Goal: Information Seeking & Learning: Compare options

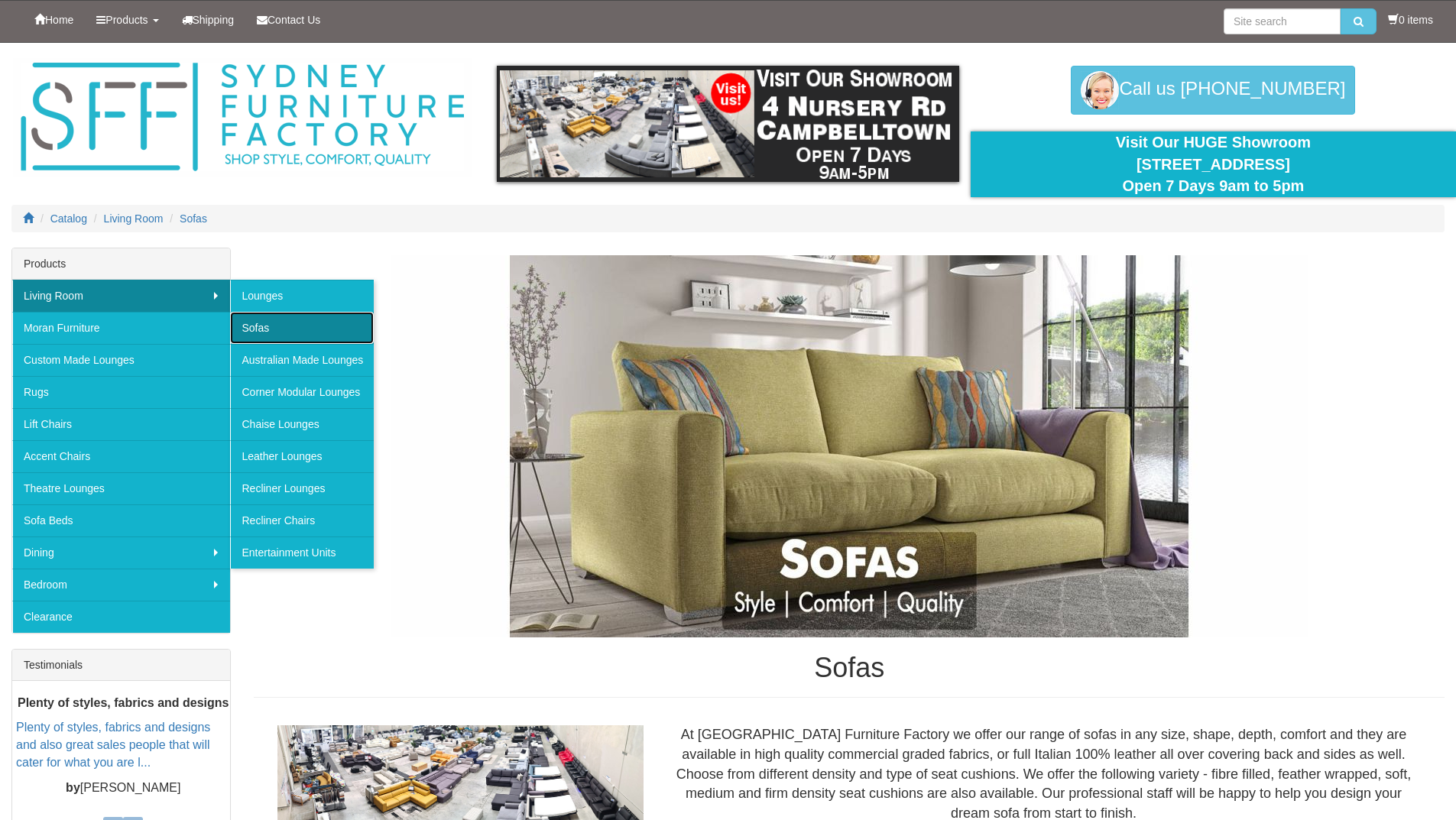
click at [241, 332] on link "Sofas" at bounding box center [302, 328] width 144 height 32
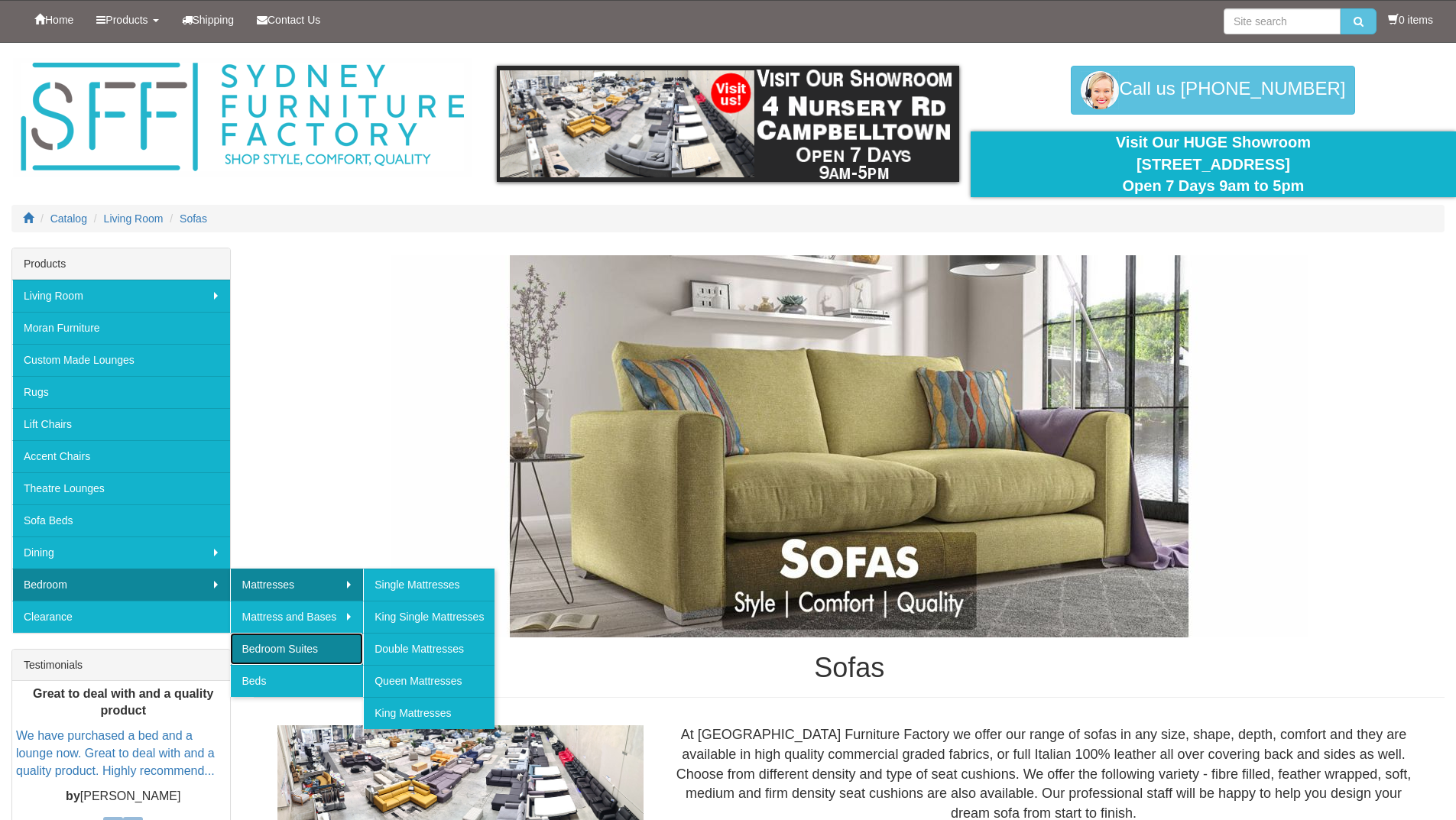
click at [250, 643] on link "Bedroom Suites" at bounding box center [296, 649] width 133 height 32
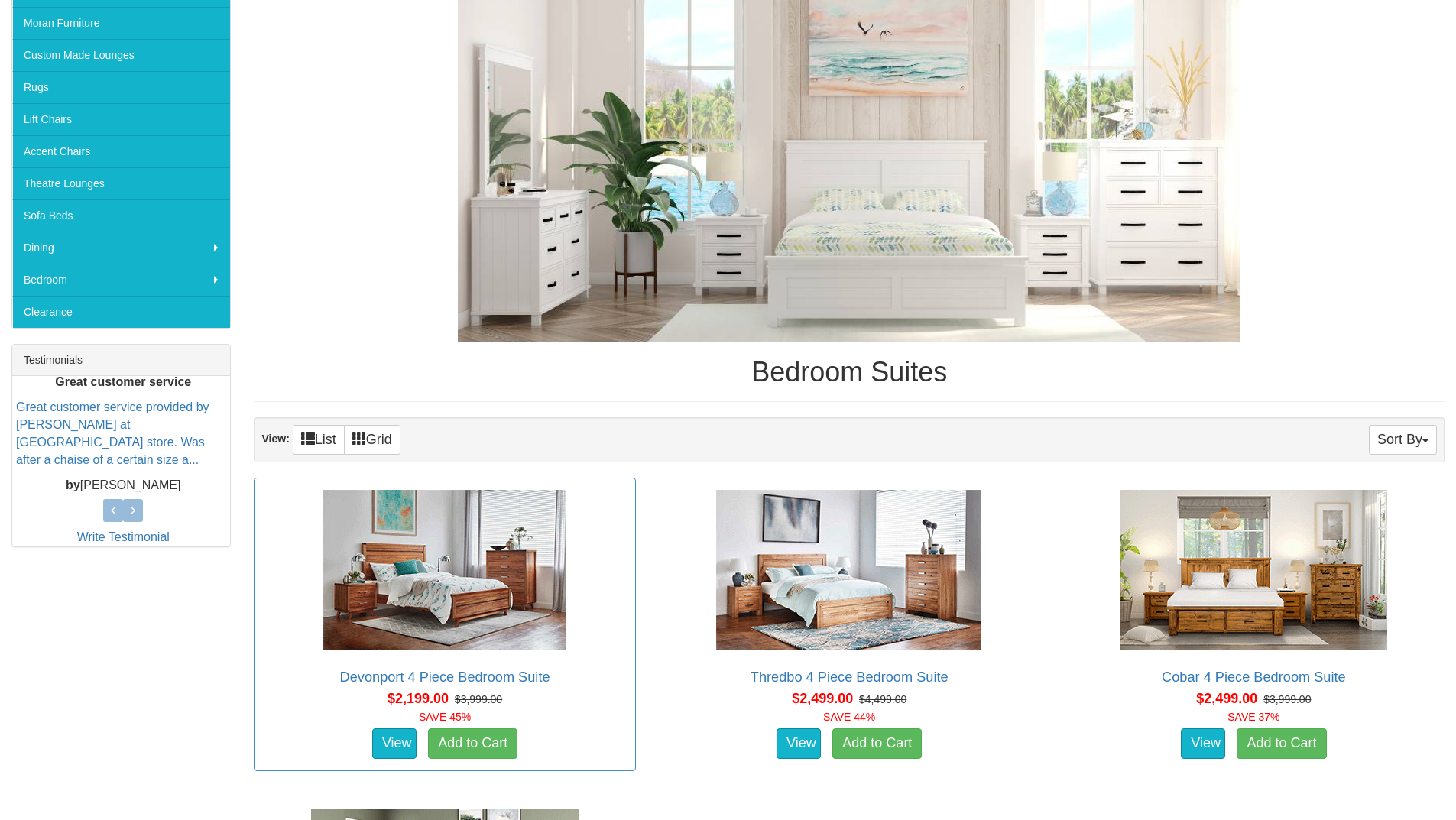
scroll to position [306, 0]
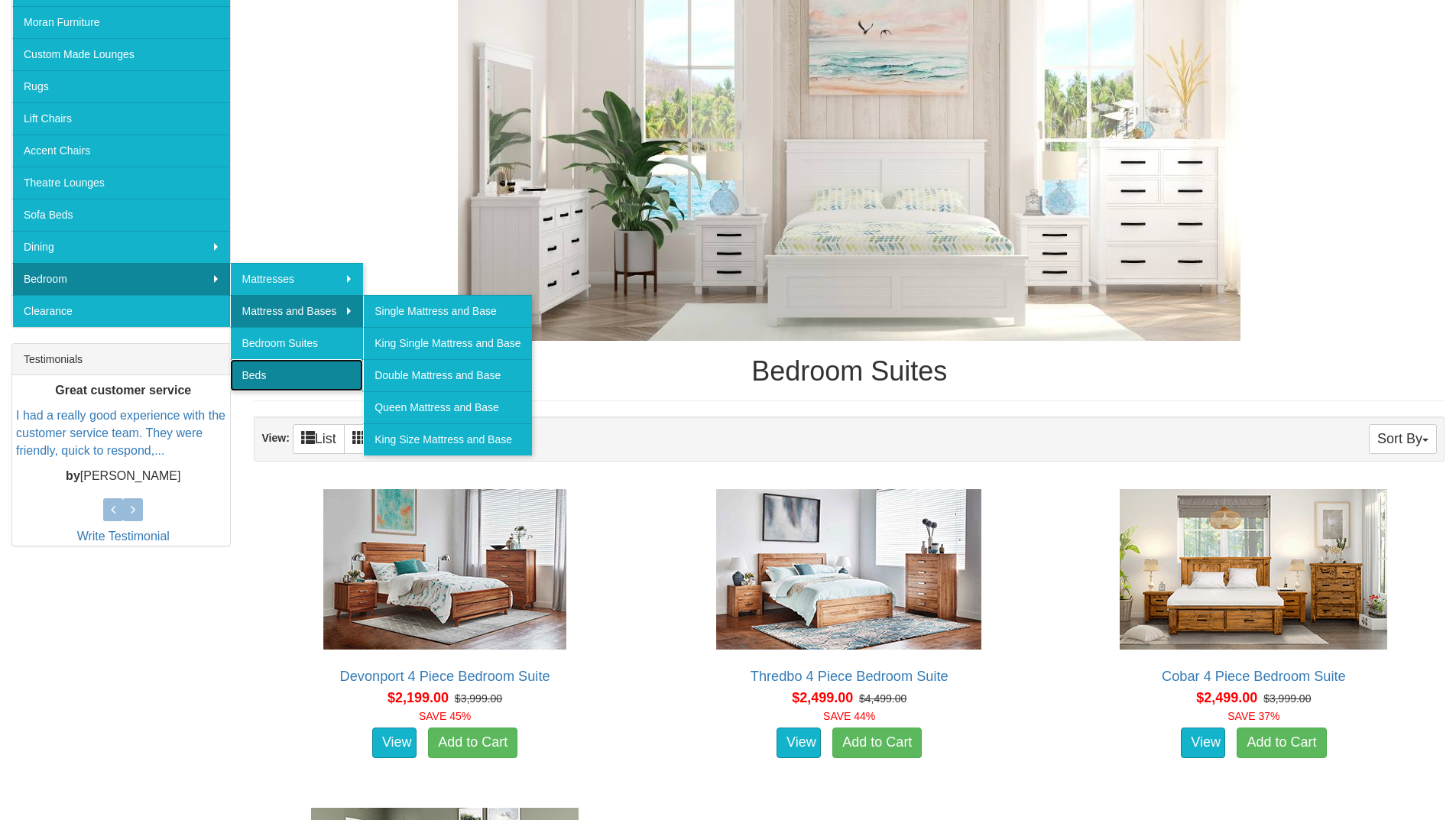
click at [248, 376] on link "Beds" at bounding box center [296, 375] width 133 height 32
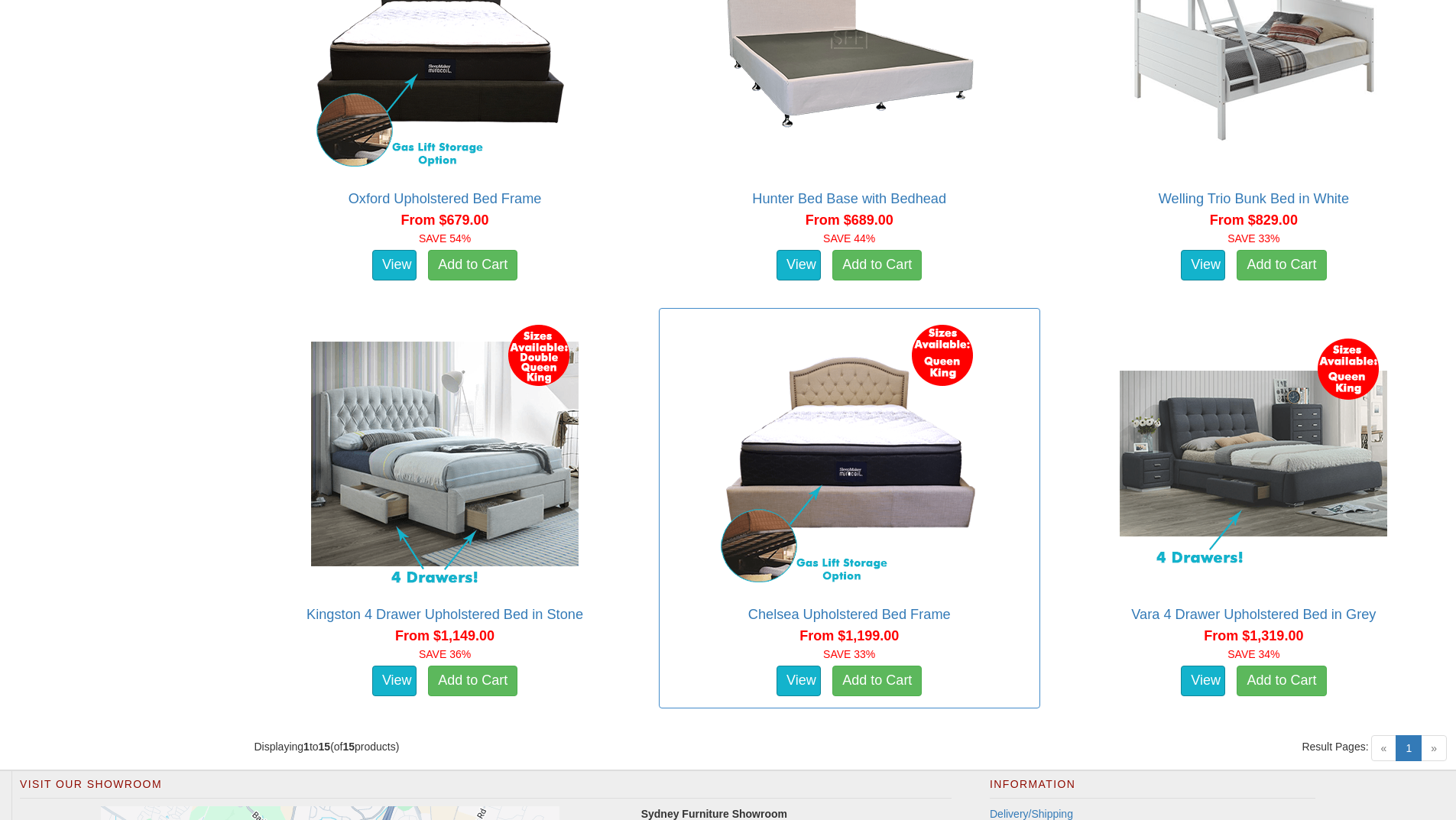
scroll to position [2292, 0]
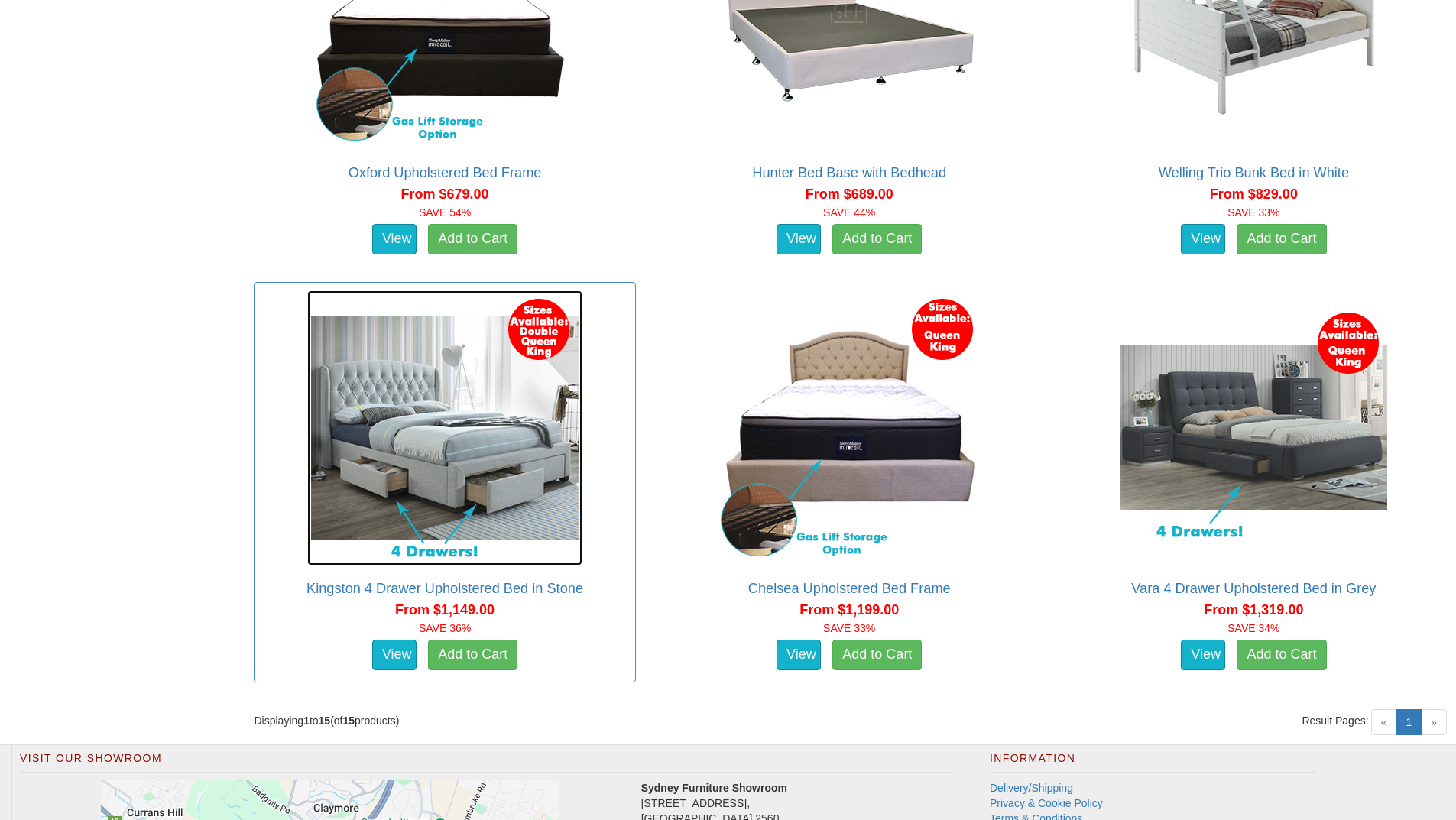
click at [443, 454] on img at bounding box center [444, 428] width 275 height 275
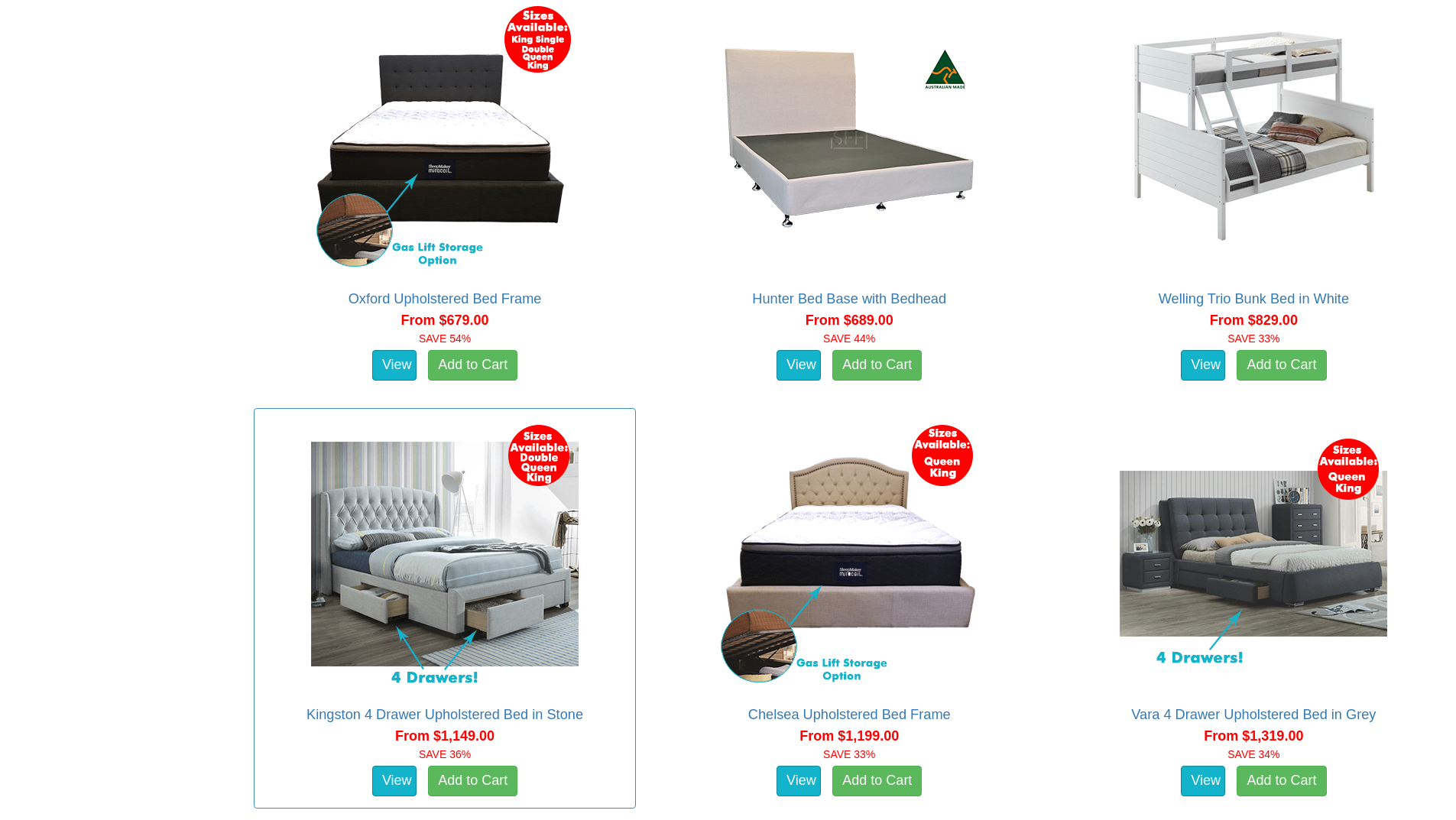
scroll to position [2139, 0]
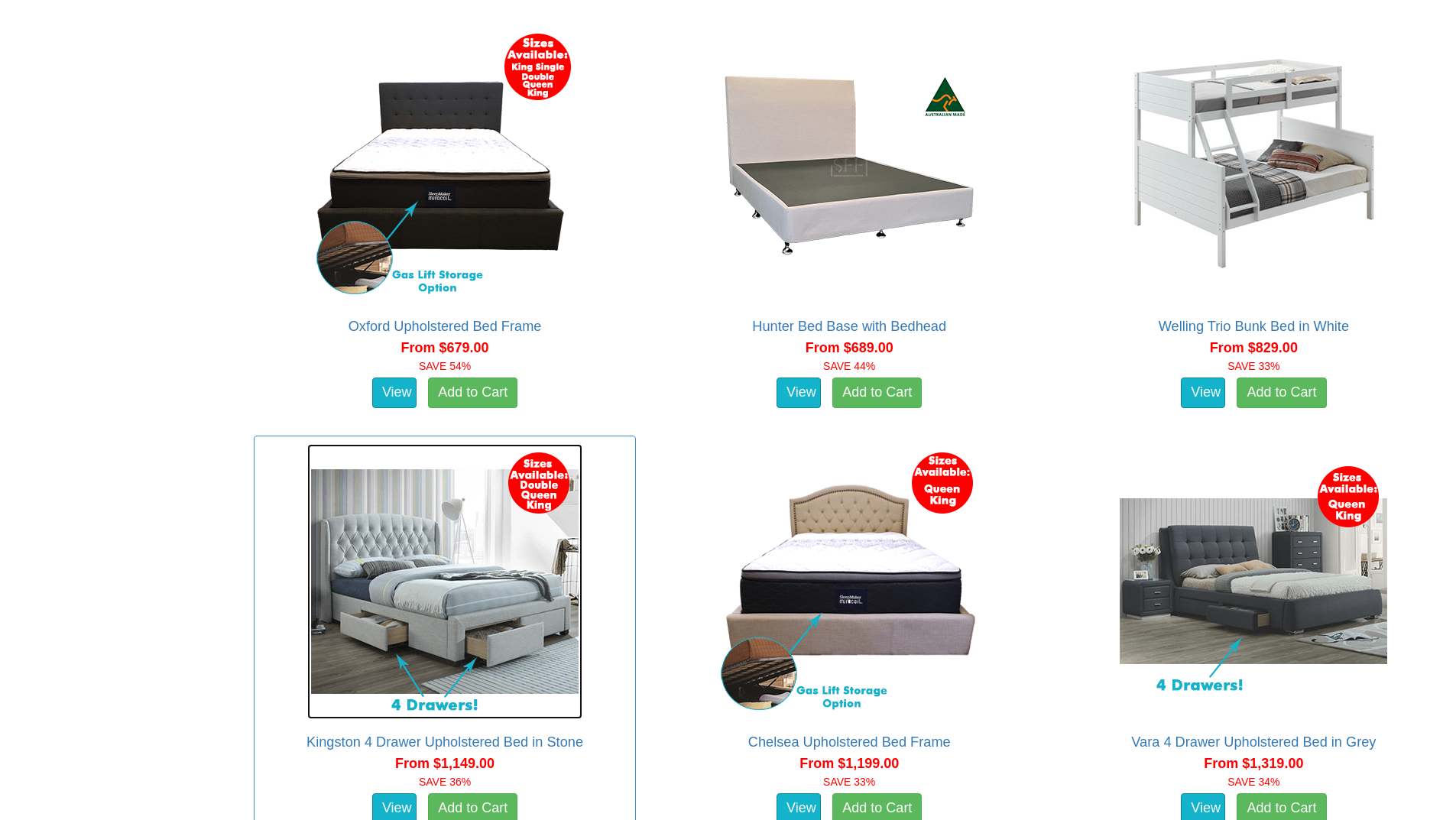
click at [429, 570] on img at bounding box center [444, 582] width 275 height 275
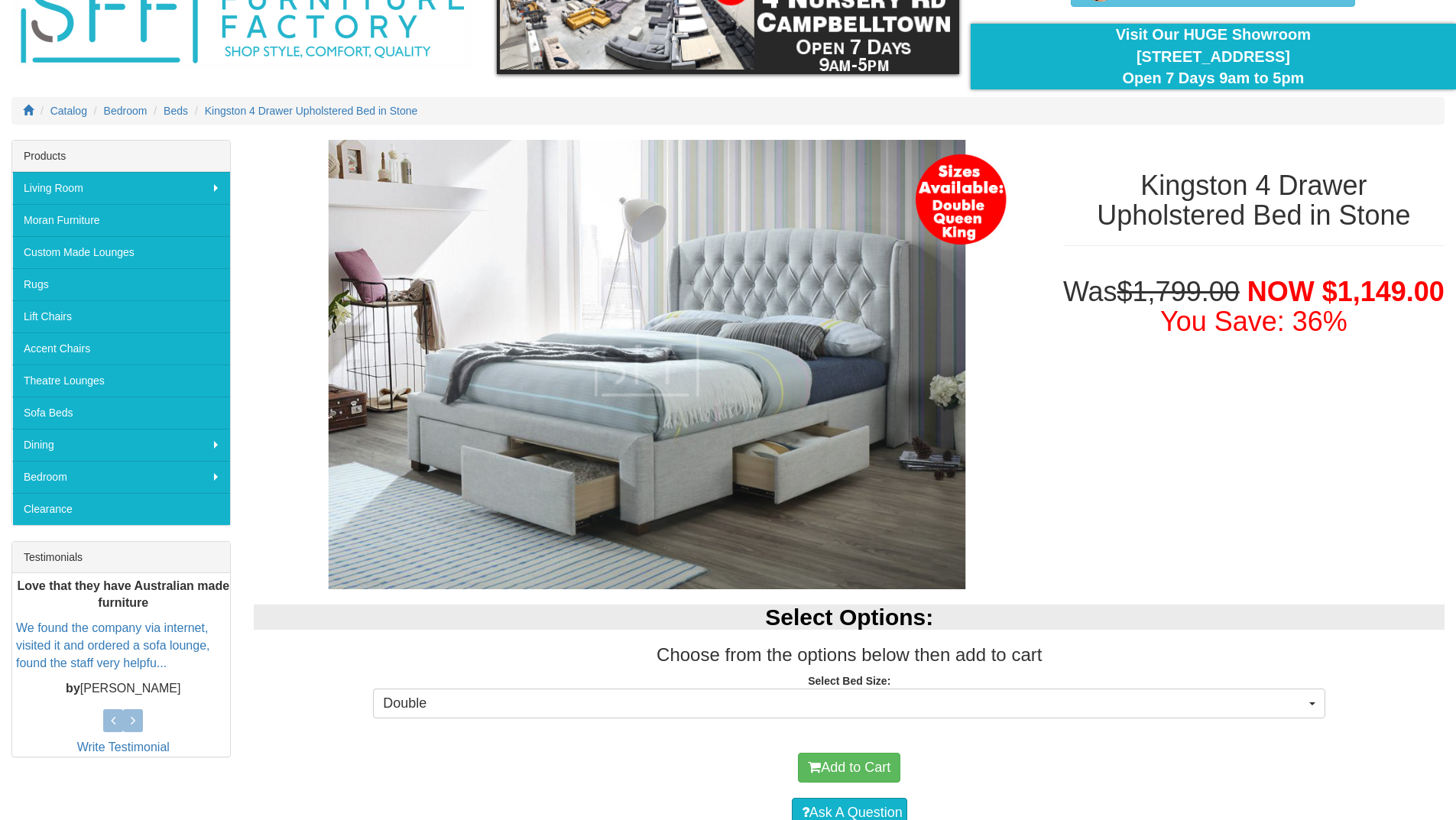
scroll to position [153, 0]
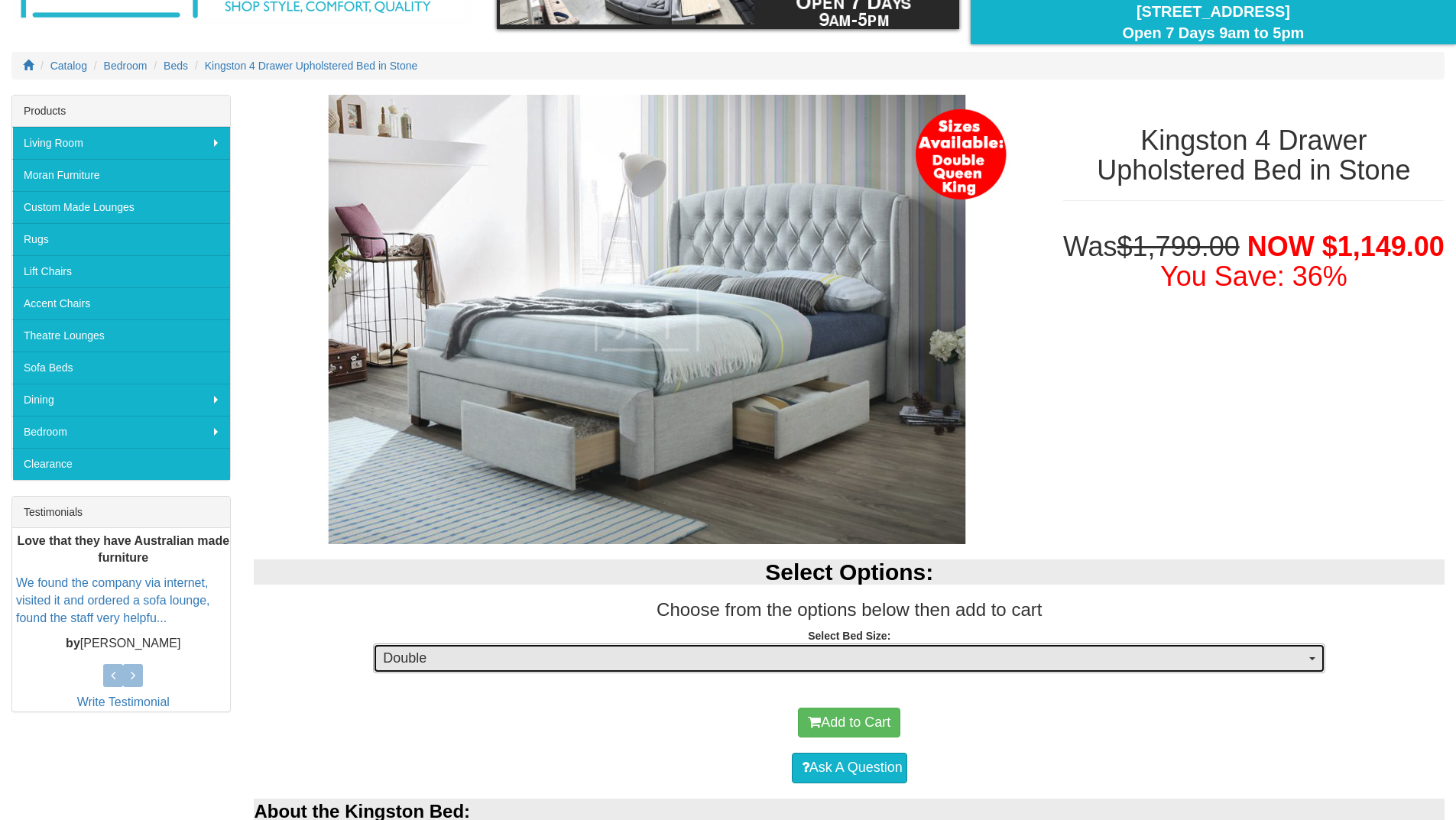
click at [1310, 657] on span "button" at bounding box center [1312, 658] width 6 height 3
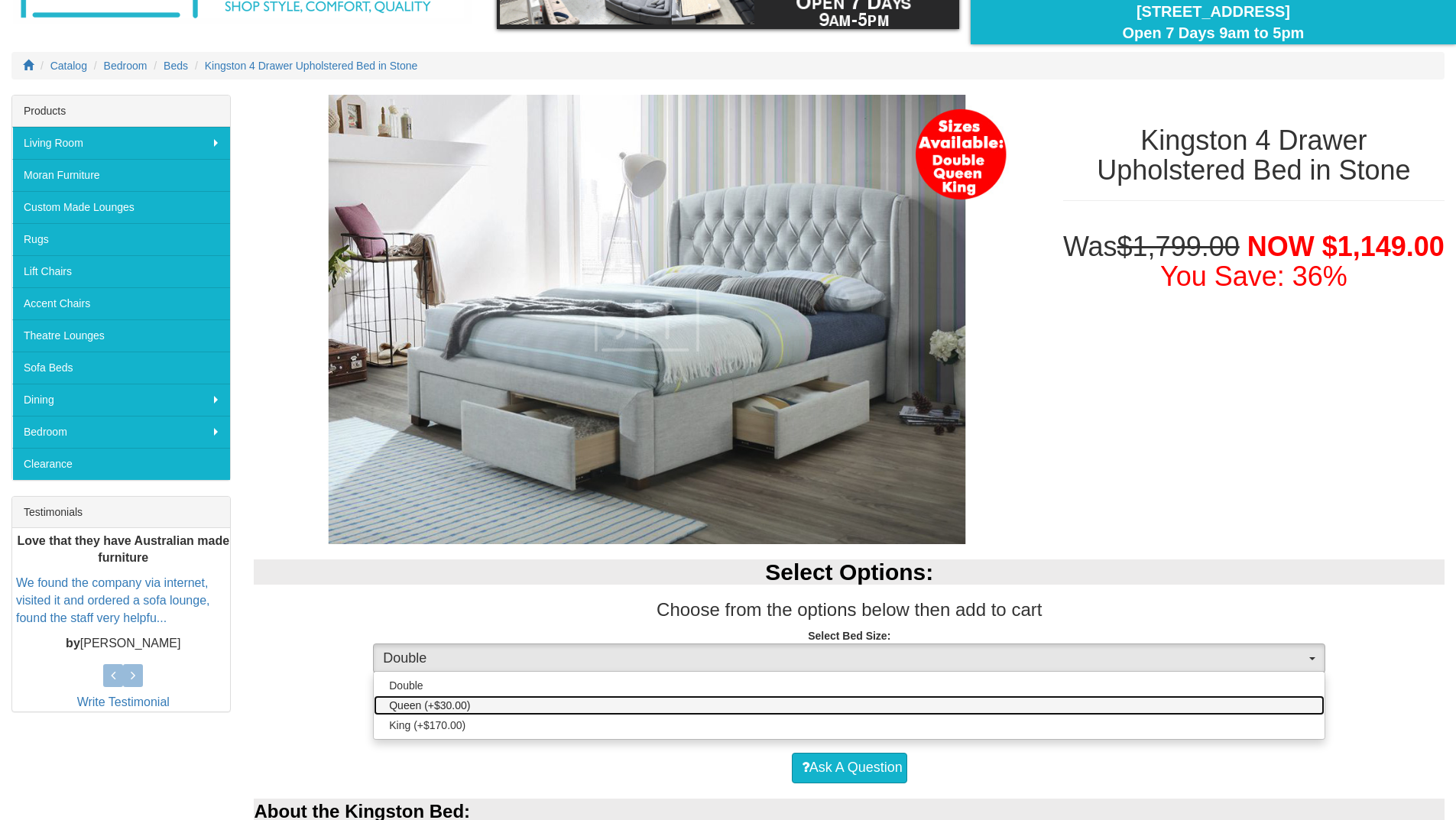
click at [1014, 712] on link "Queen (+$30.00)" at bounding box center [849, 705] width 951 height 20
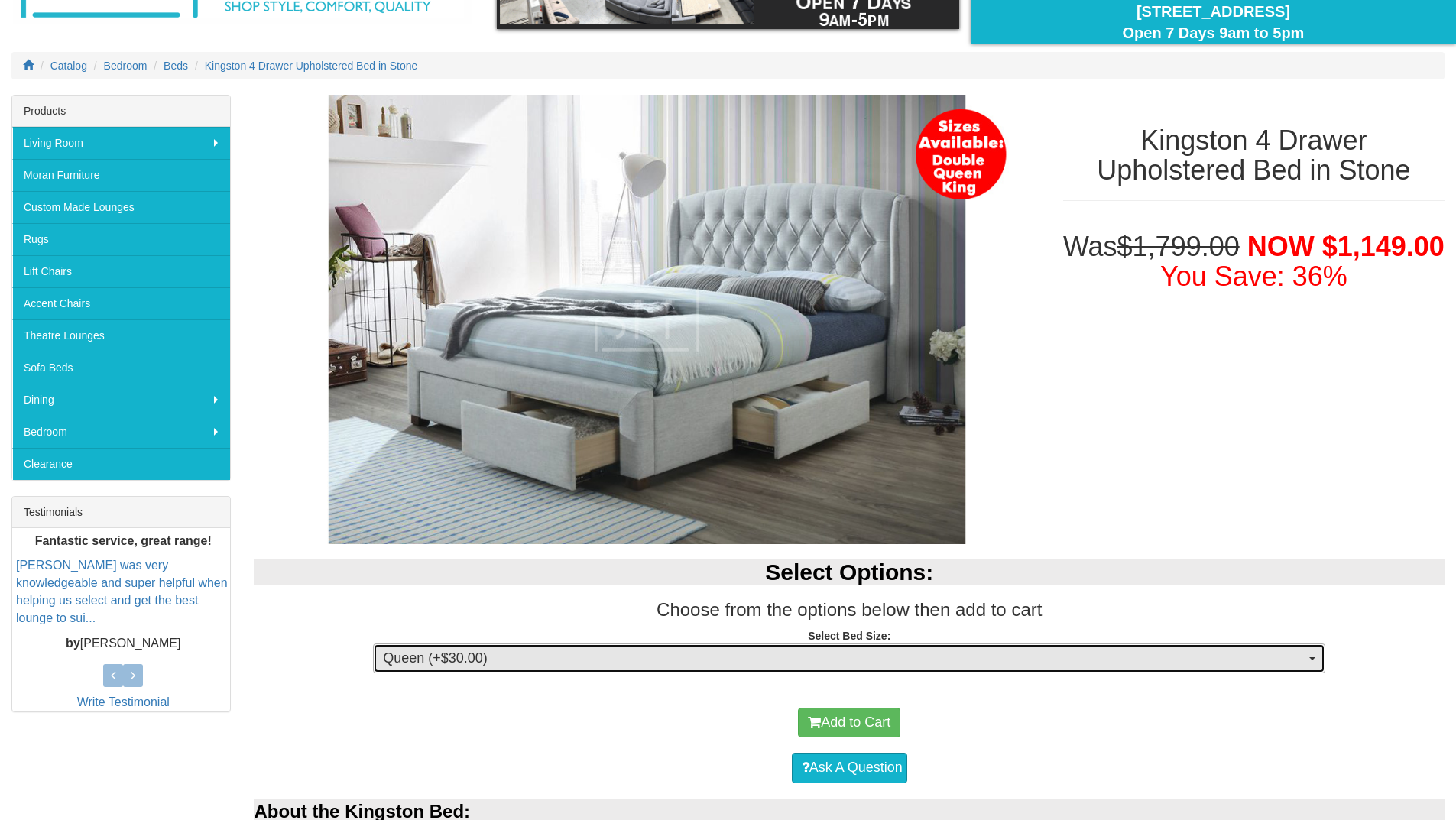
click at [1311, 662] on button "Queen (+$30.00)" at bounding box center [849, 659] width 952 height 31
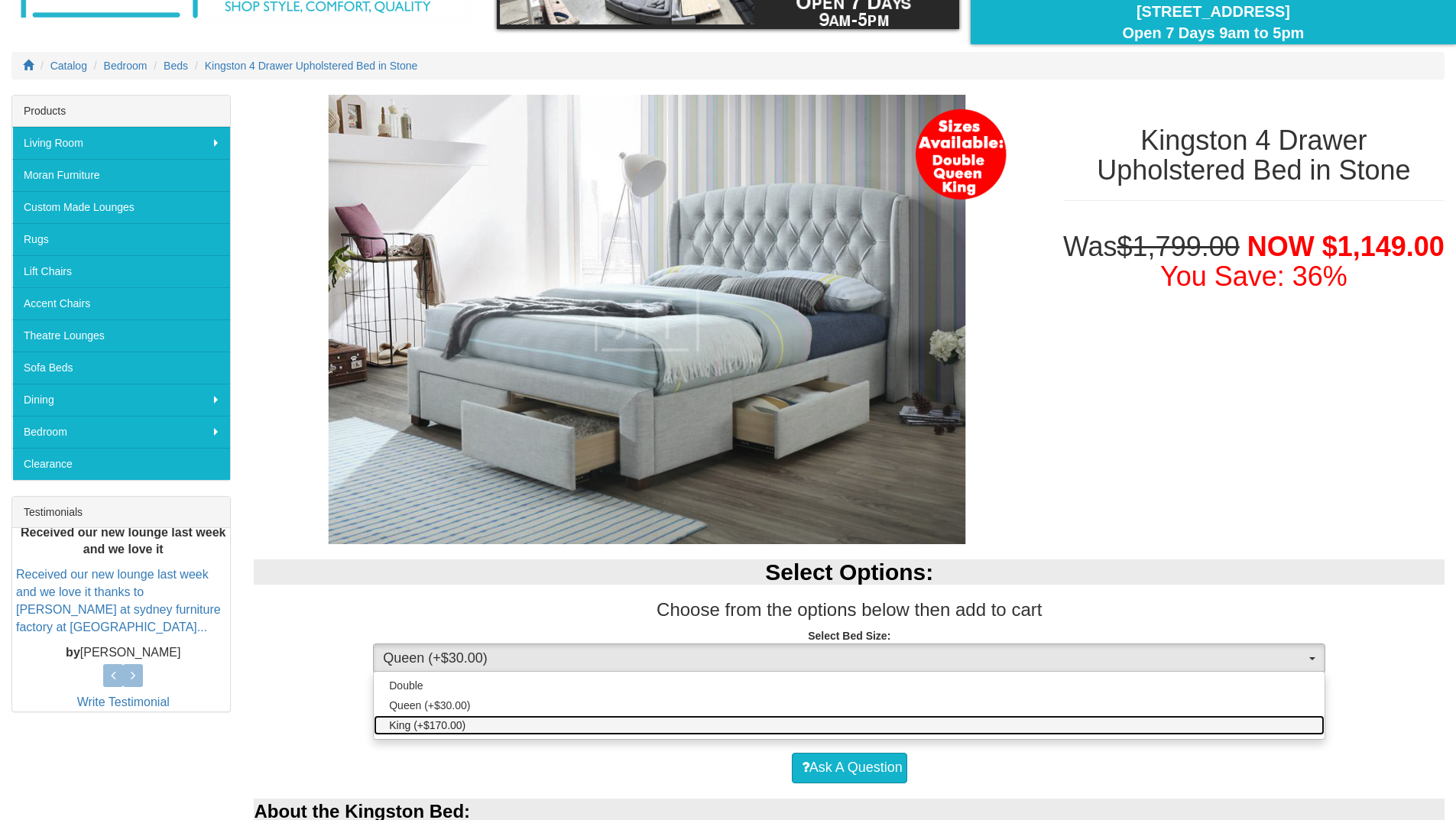
click at [643, 731] on link "King (+$170.00)" at bounding box center [849, 725] width 951 height 20
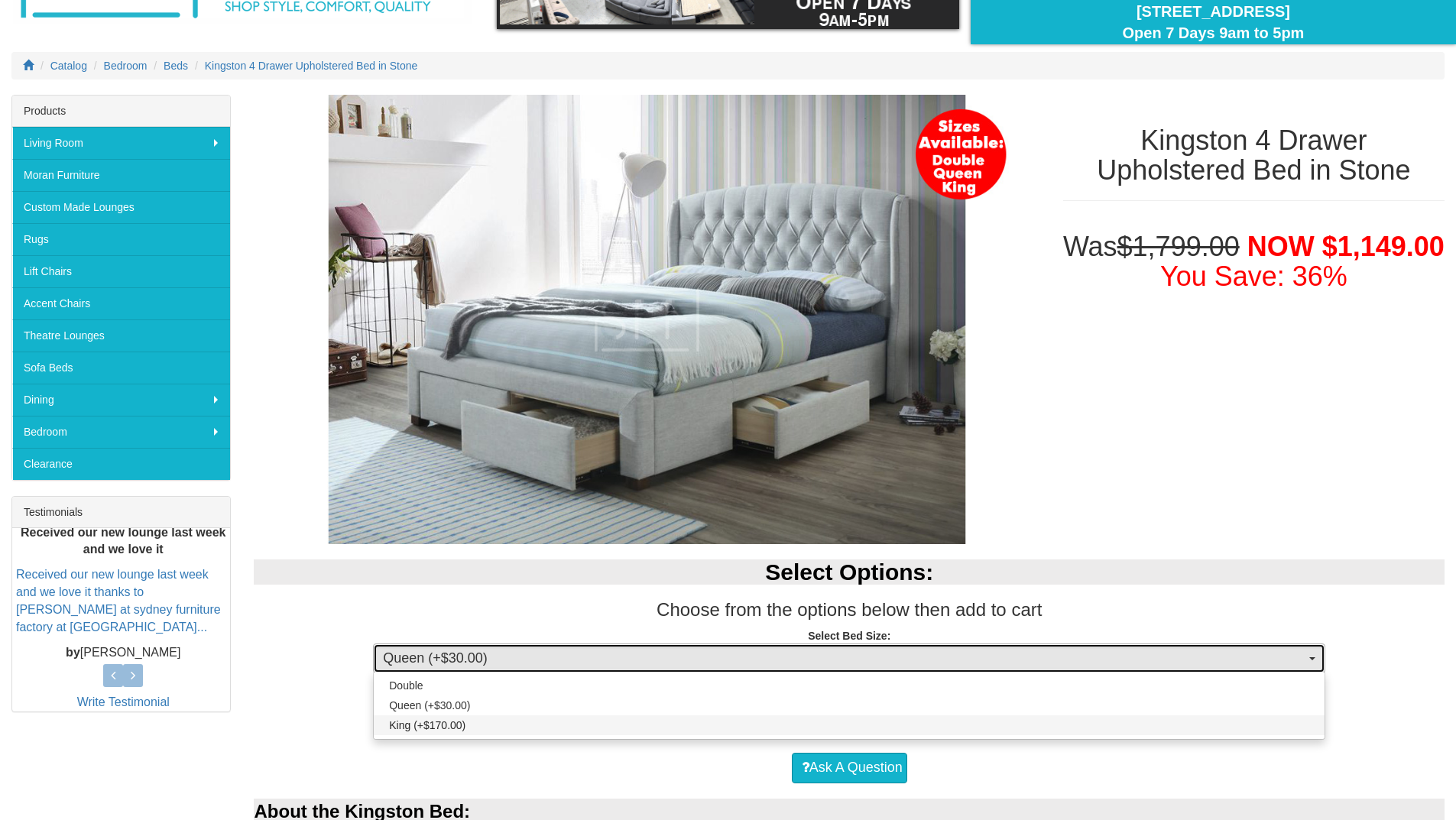
select select "1483"
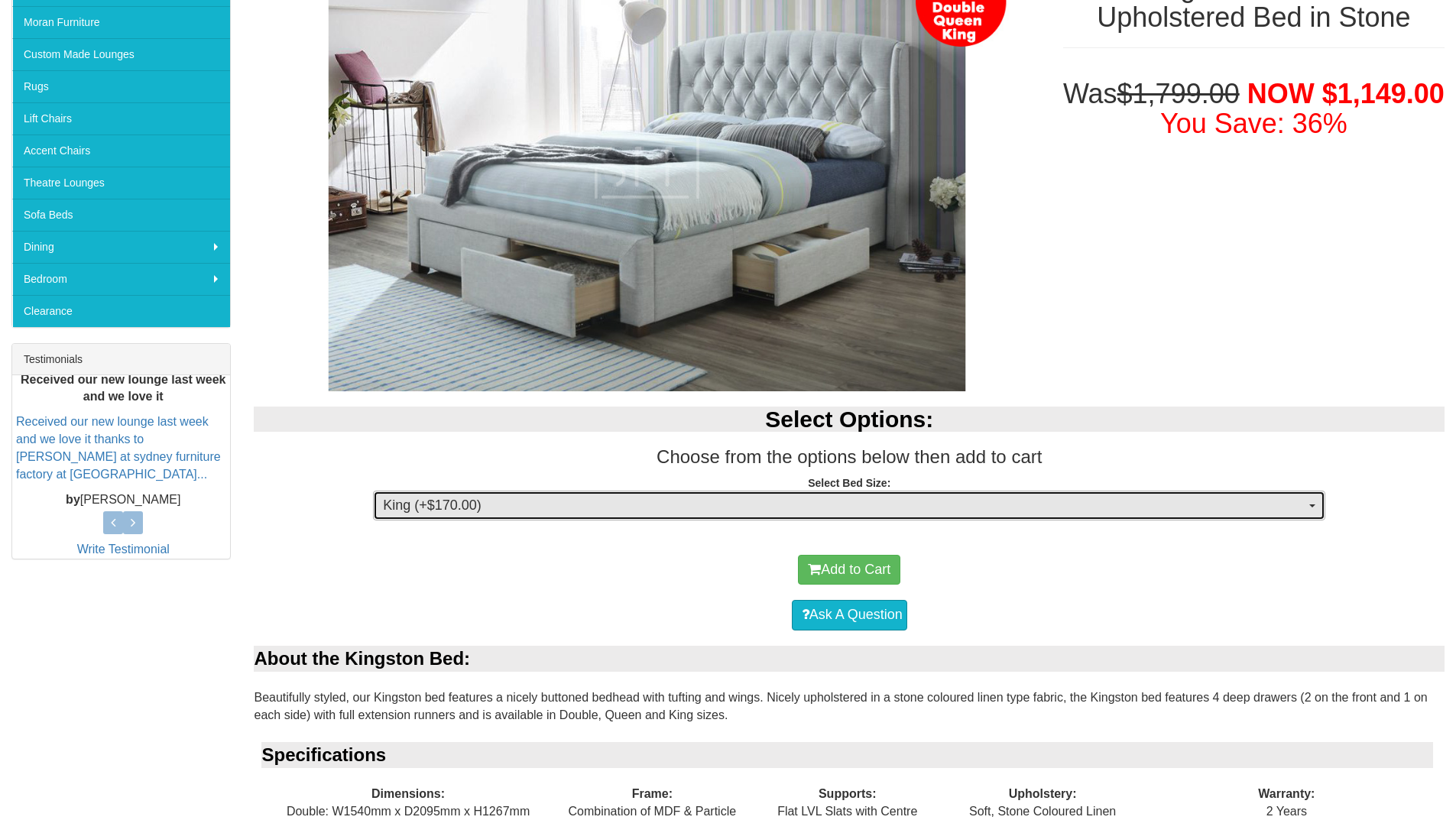
scroll to position [0, 0]
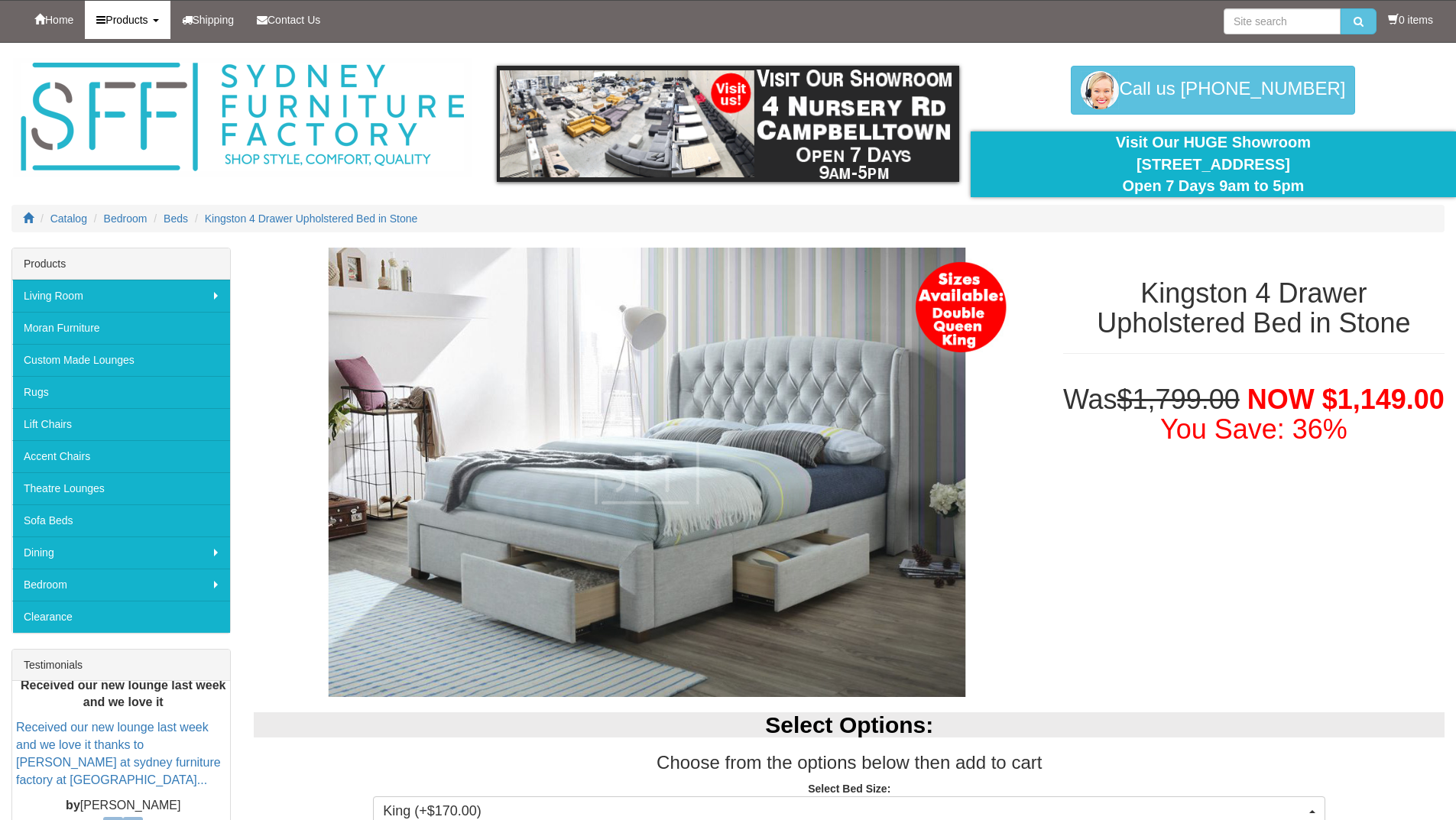
click at [169, 24] on link "Products" at bounding box center [127, 19] width 85 height 38
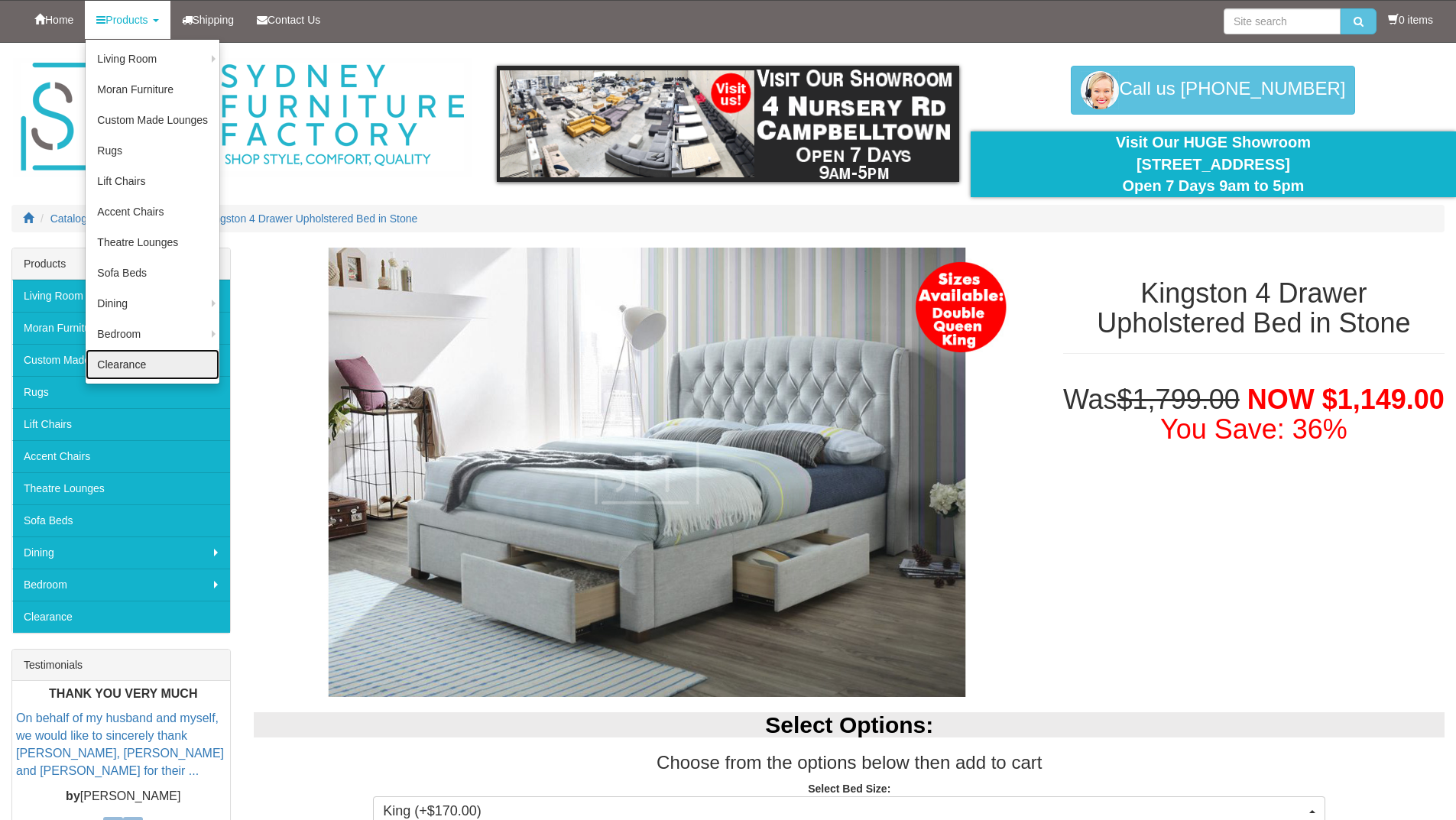
click at [123, 369] on link "Clearance" at bounding box center [153, 364] width 134 height 31
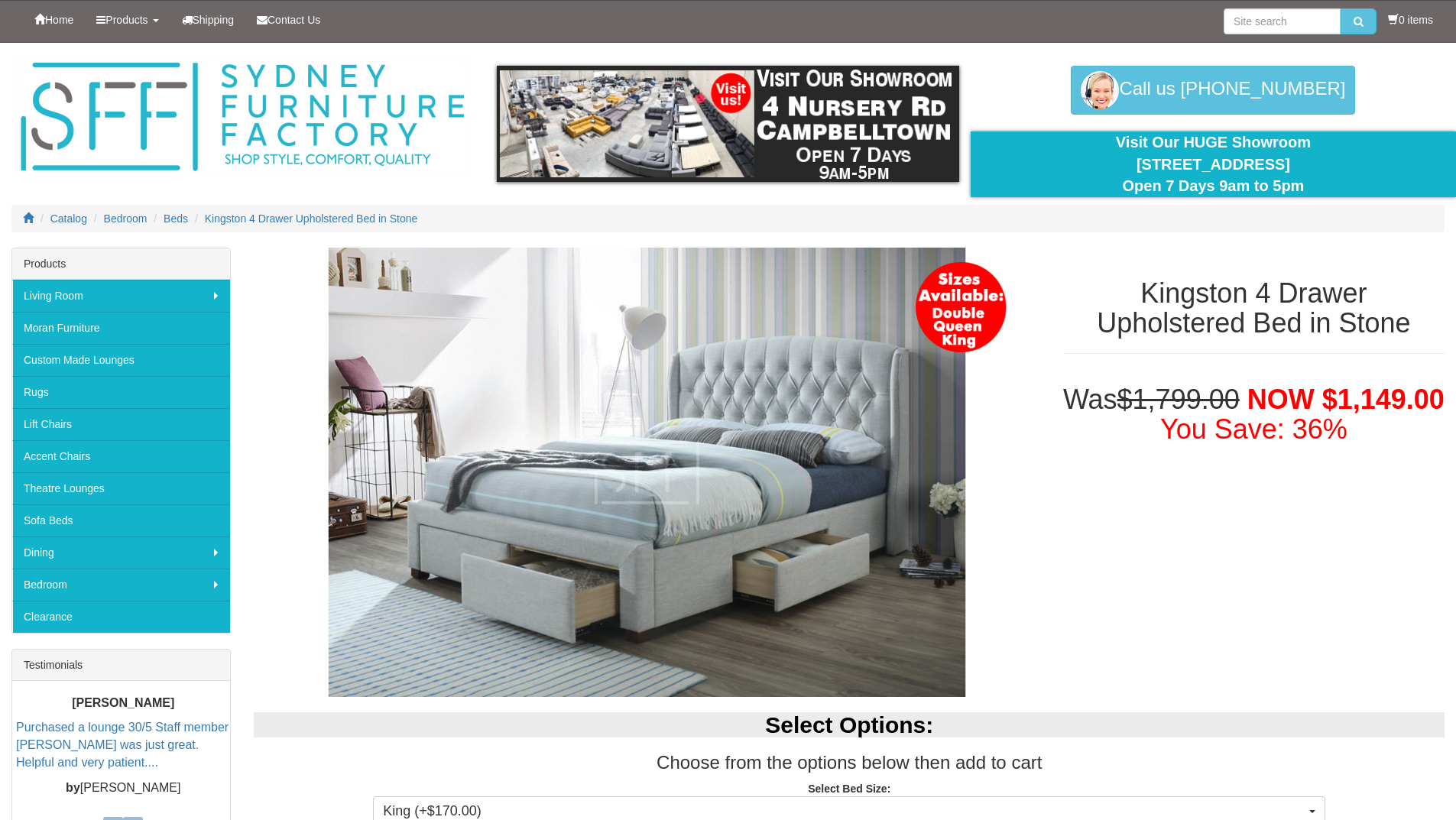
select select "1483"
click at [65, 16] on span "Home" at bounding box center [59, 20] width 28 height 12
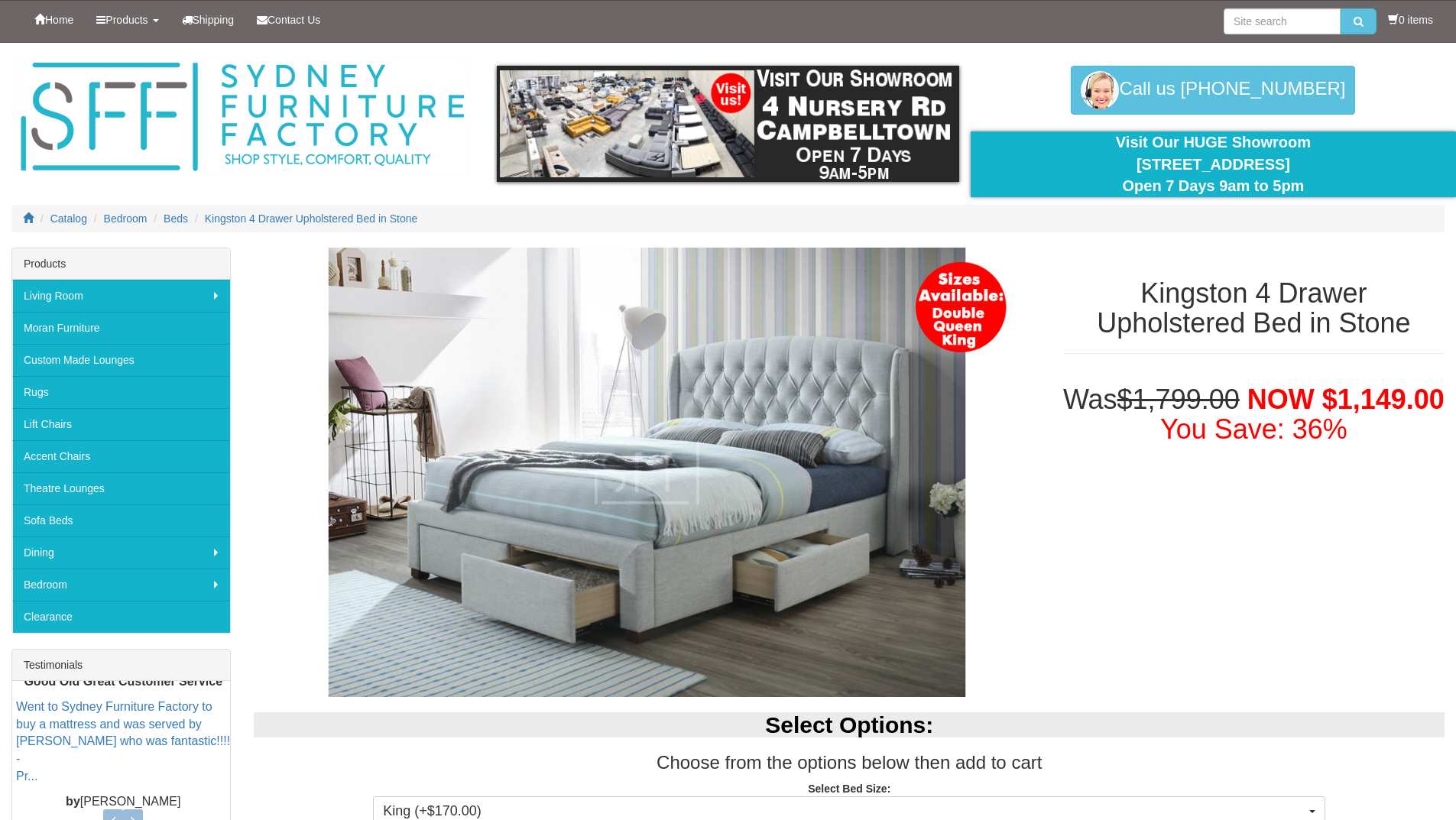
select select "1483"
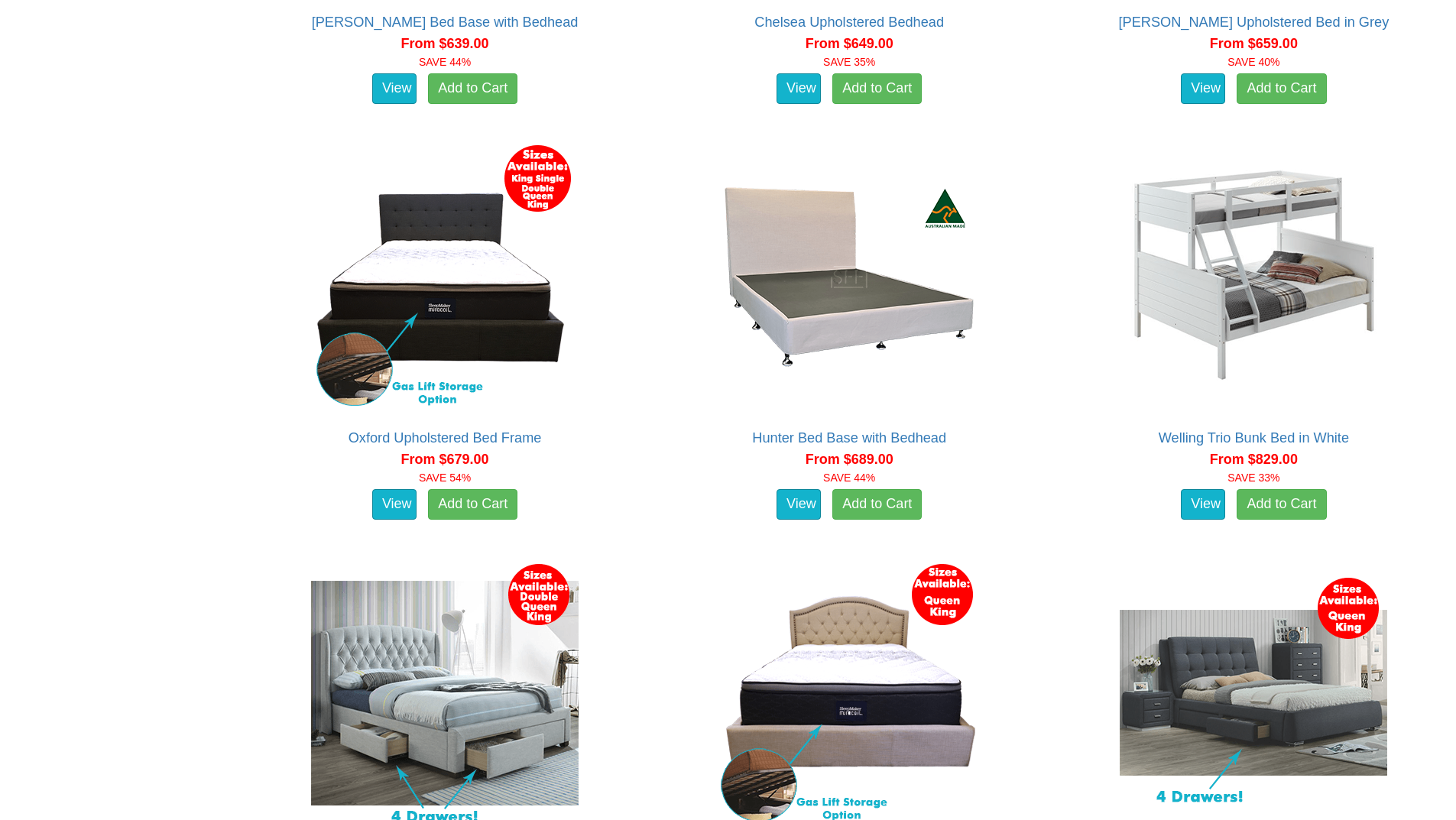
scroll to position [1986, 0]
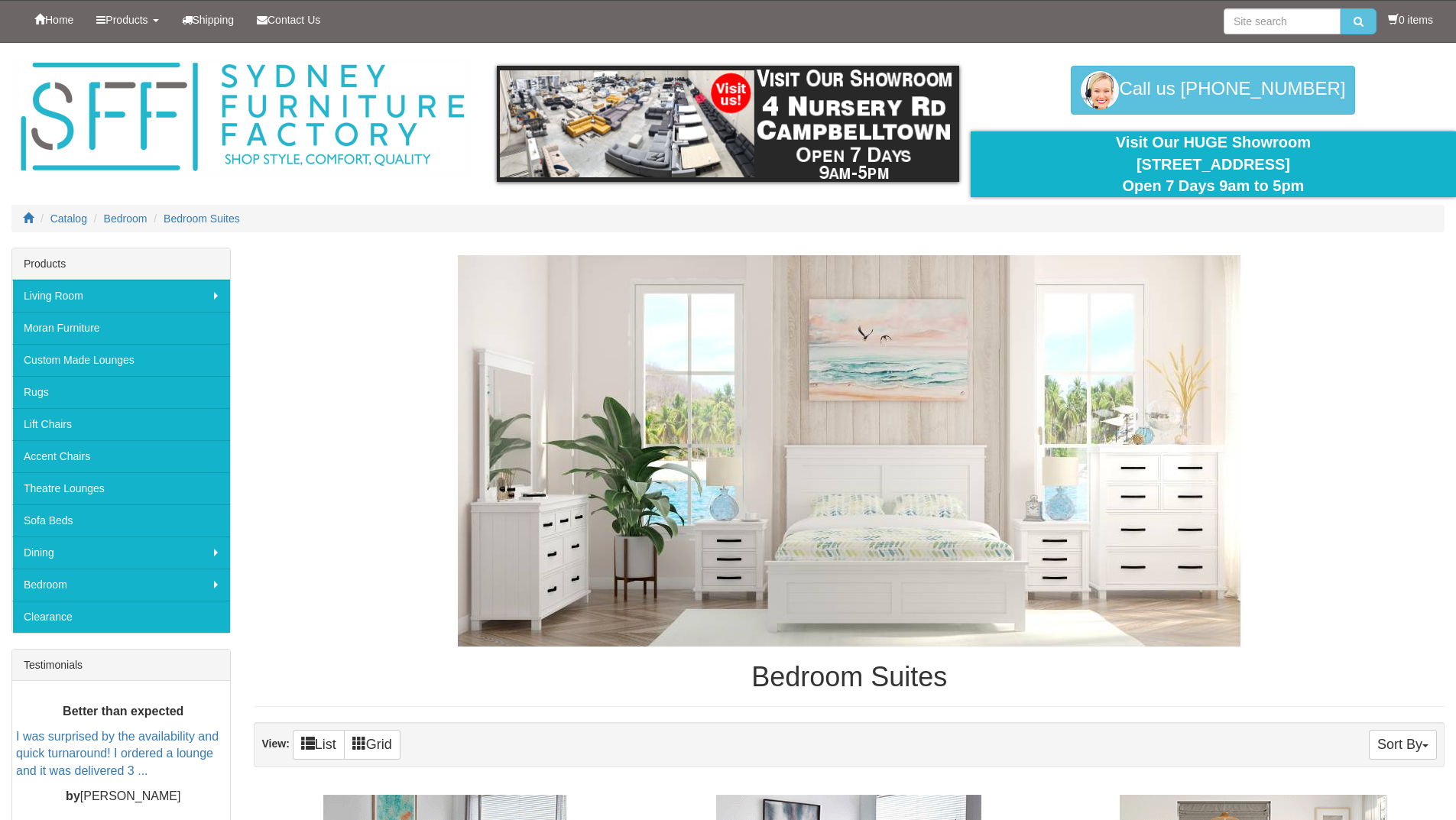
scroll to position [306, 0]
